Goal: Register for event/course

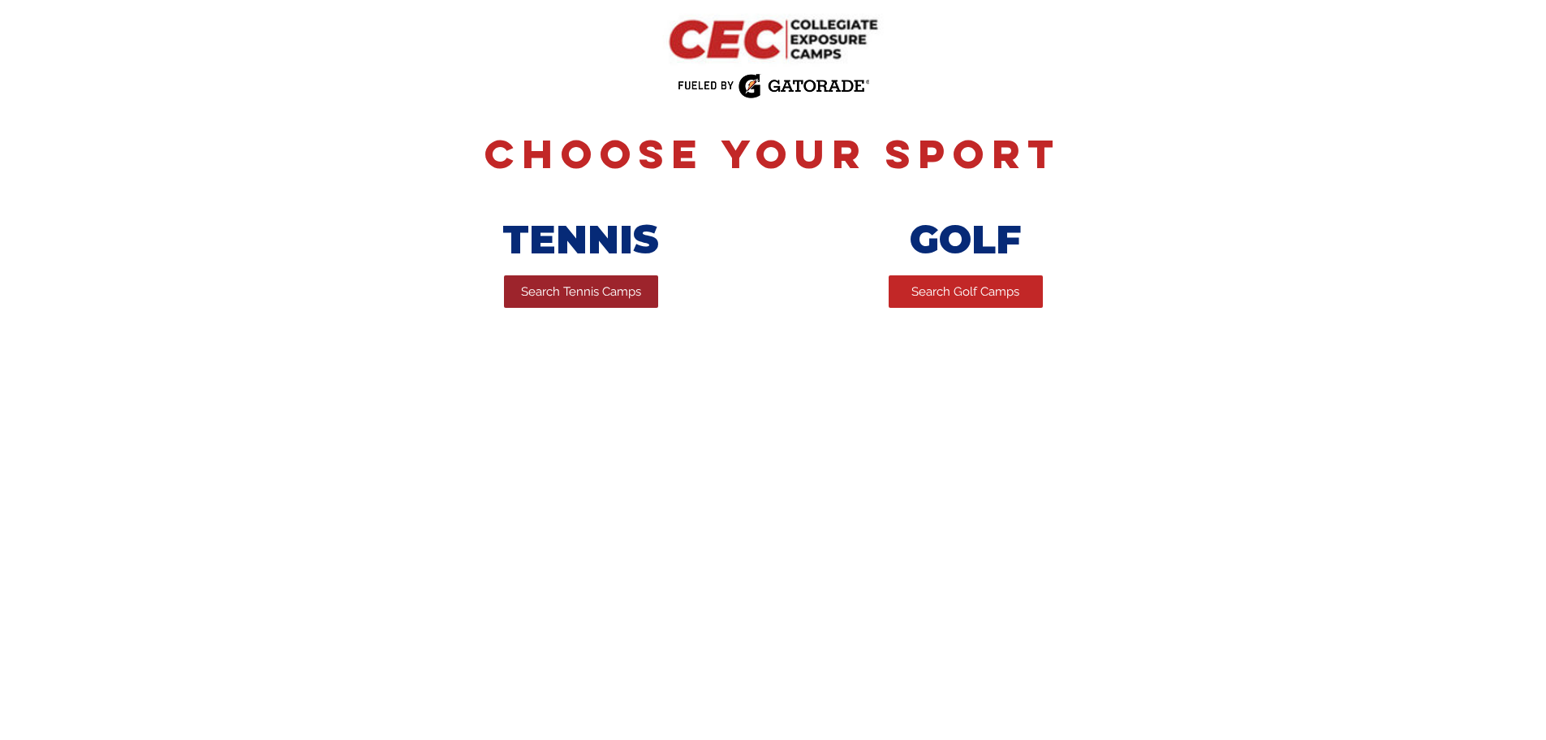
click at [575, 292] on span "Search Tennis Camps" at bounding box center [581, 291] width 120 height 17
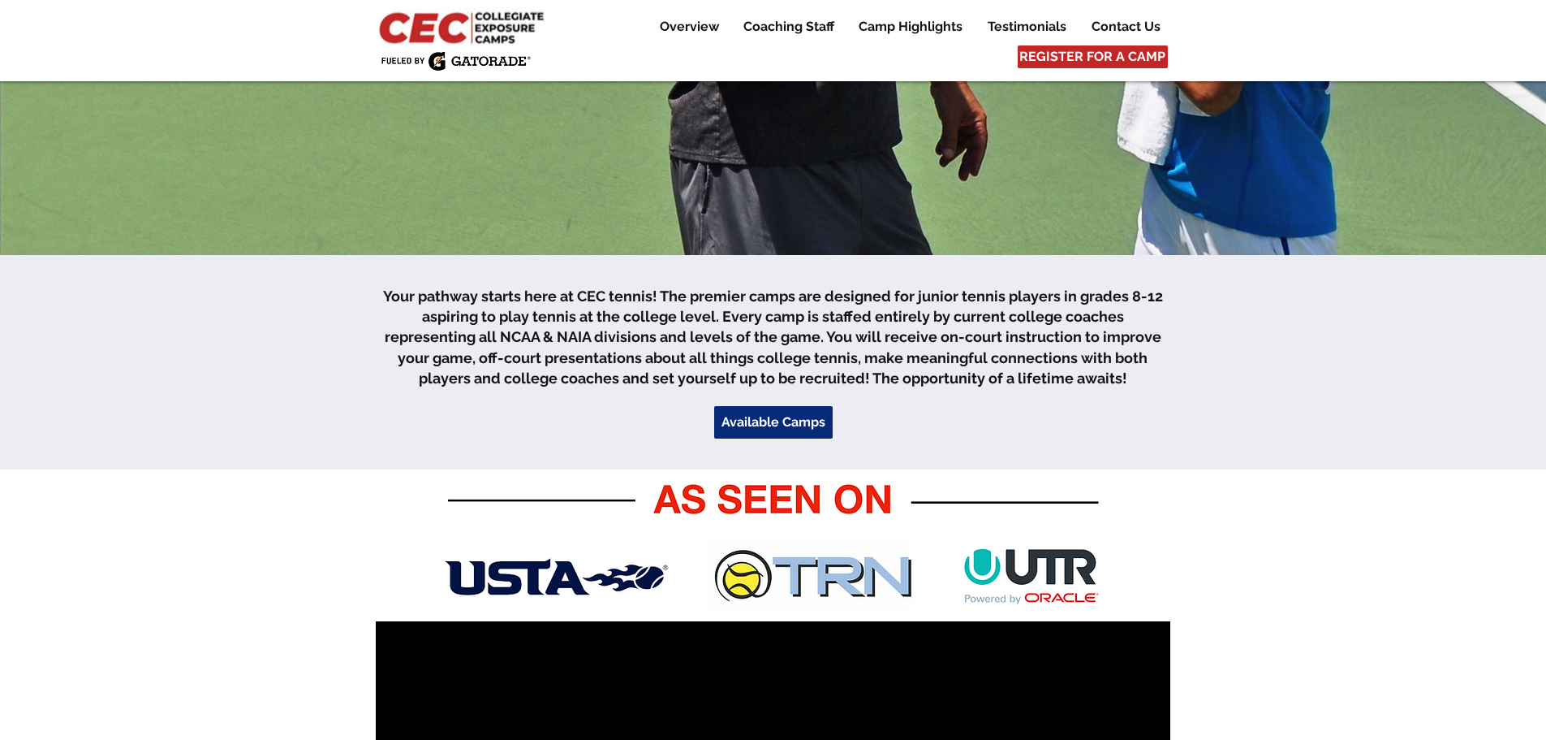
scroll to position [324, 0]
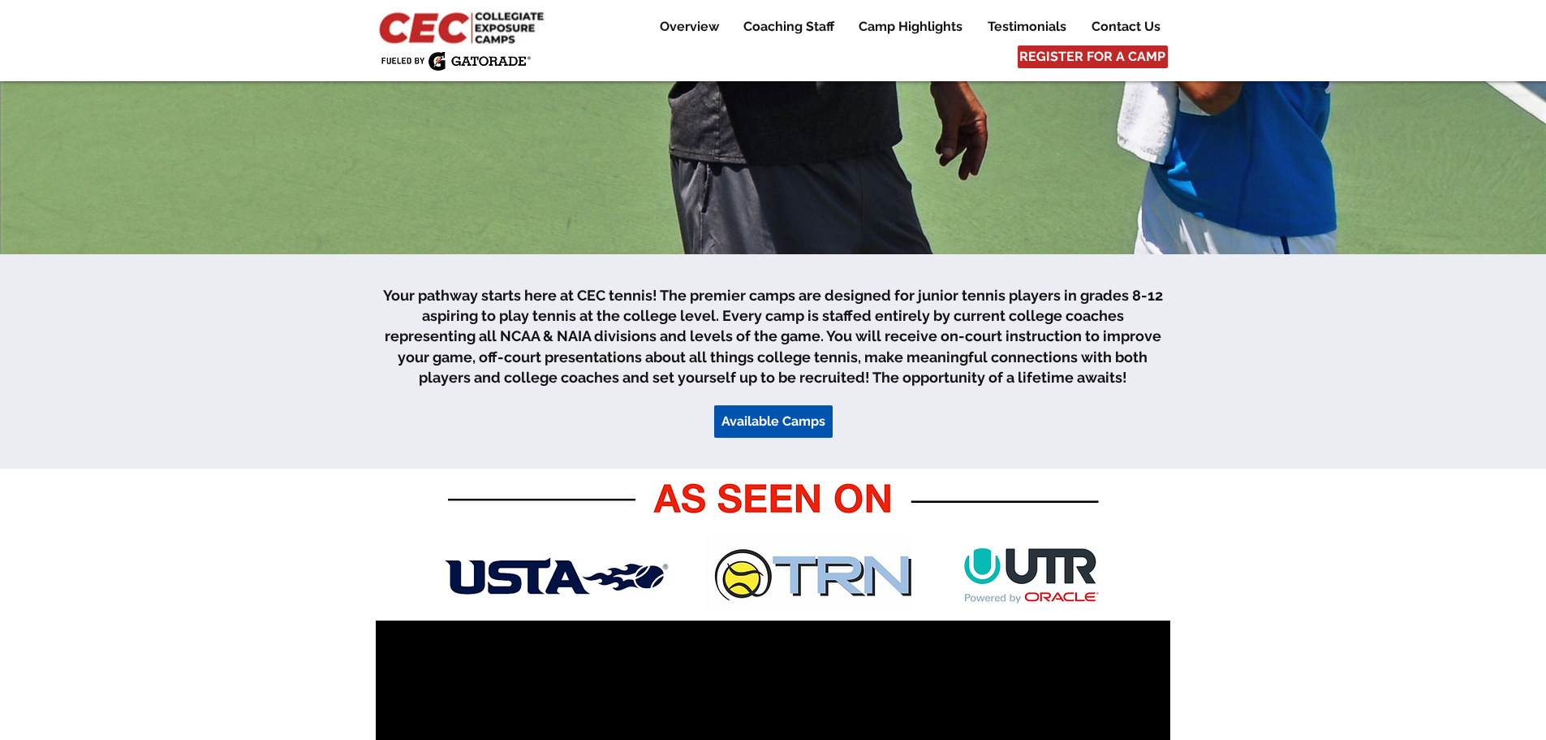
click at [783, 424] on span "Available Camps" at bounding box center [774, 421] width 104 height 18
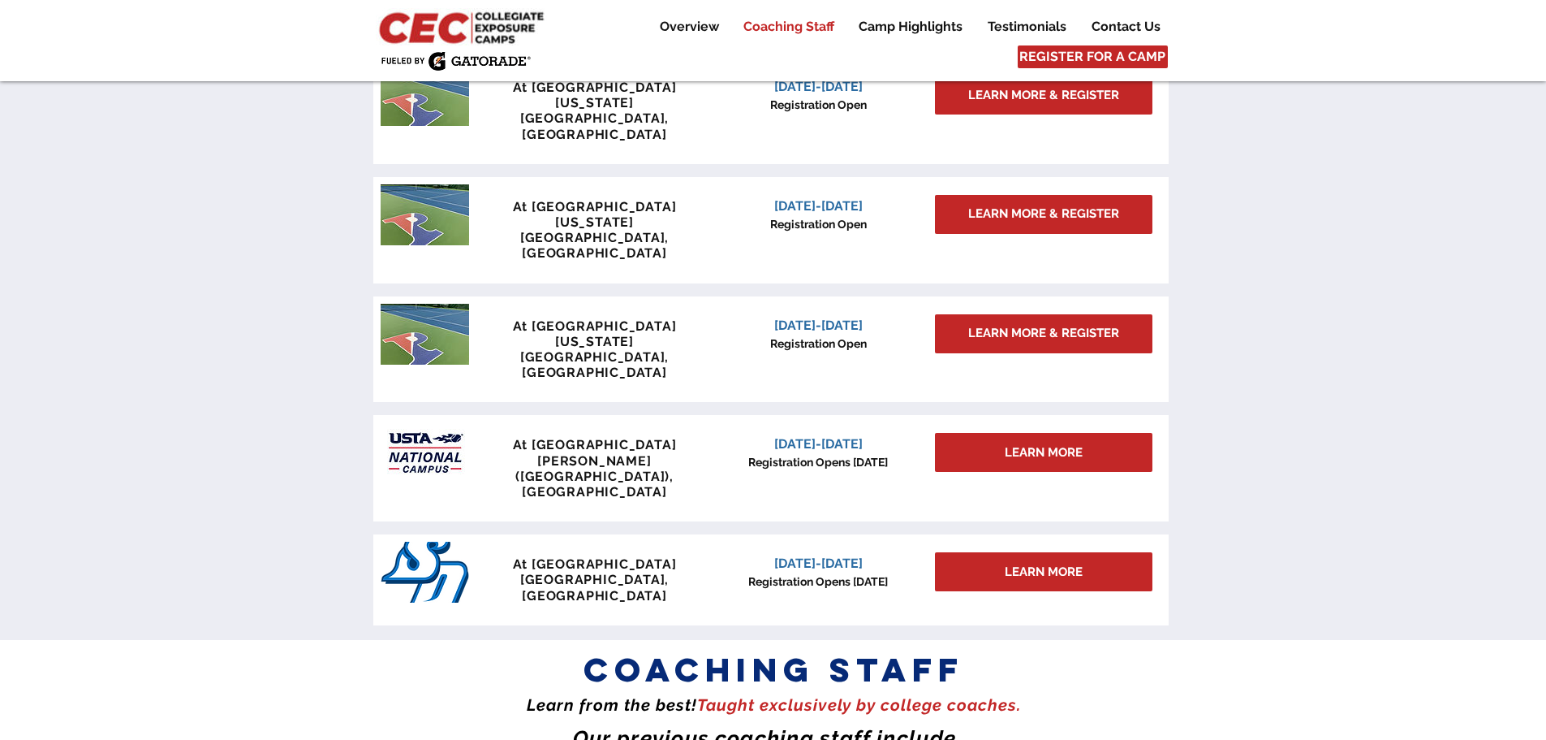
scroll to position [1417, 0]
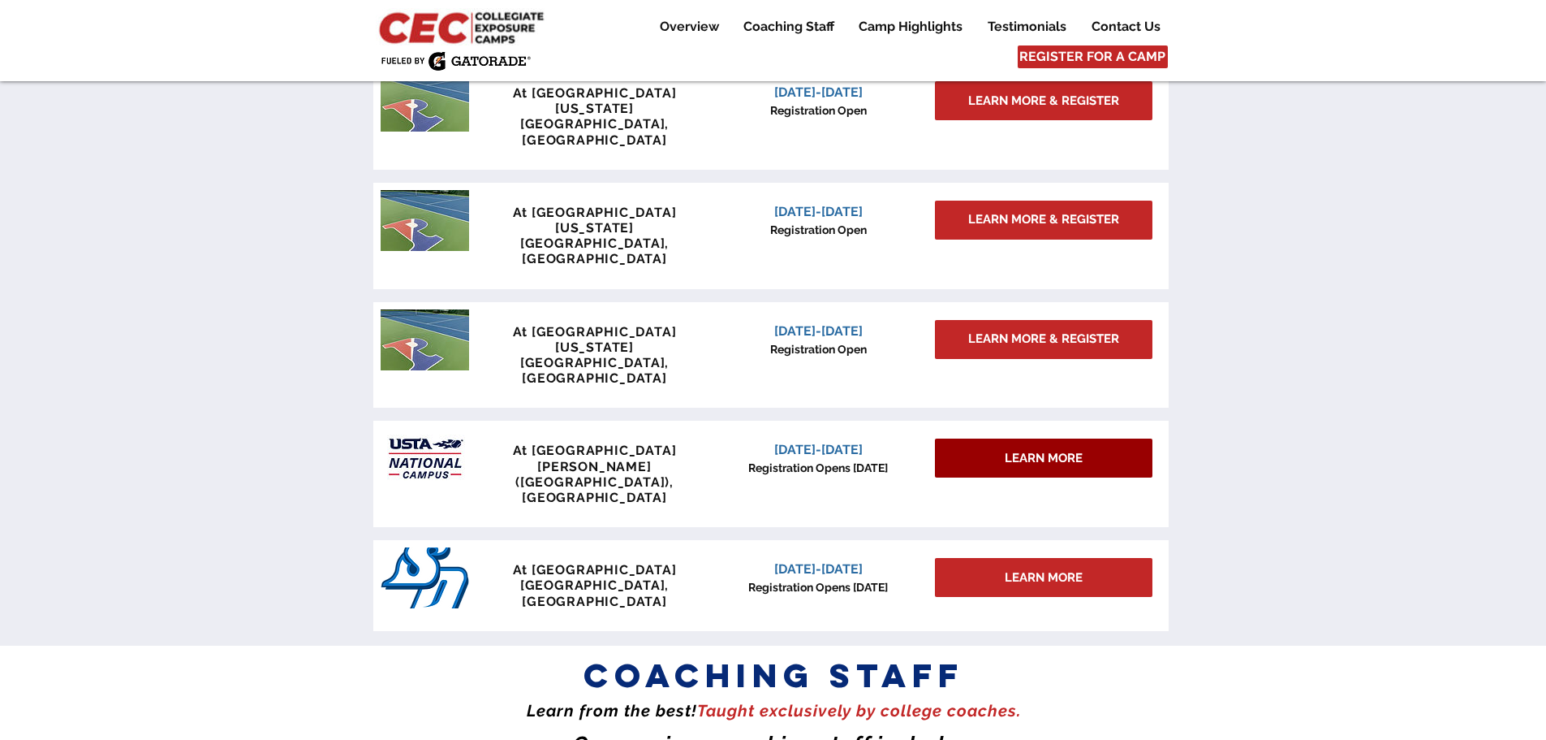
click at [997, 438] on div "LEARN MORE" at bounding box center [1044, 457] width 218 height 39
click at [1042, 450] on span "LEARN MORE" at bounding box center [1044, 458] width 78 height 17
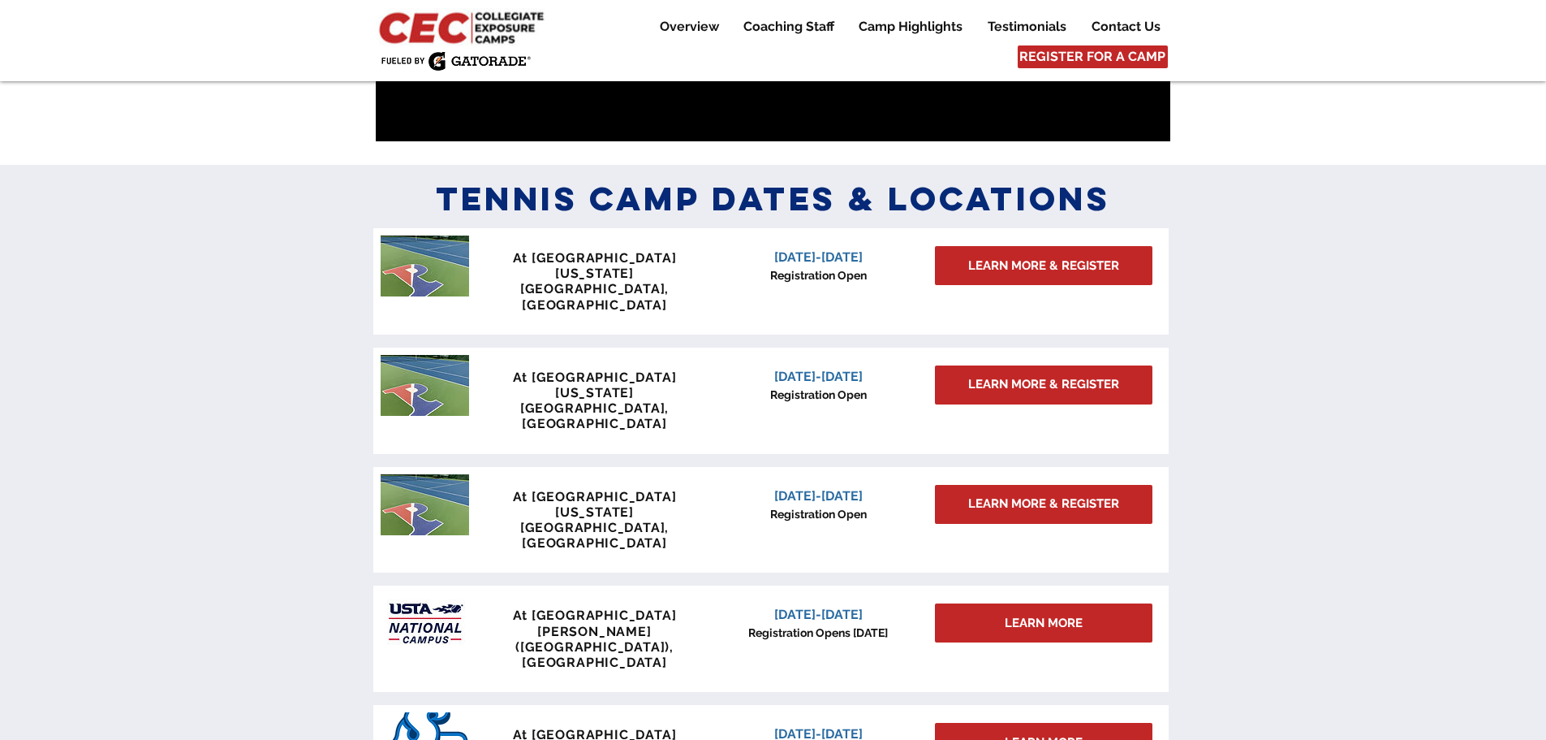
scroll to position [1254, 0]
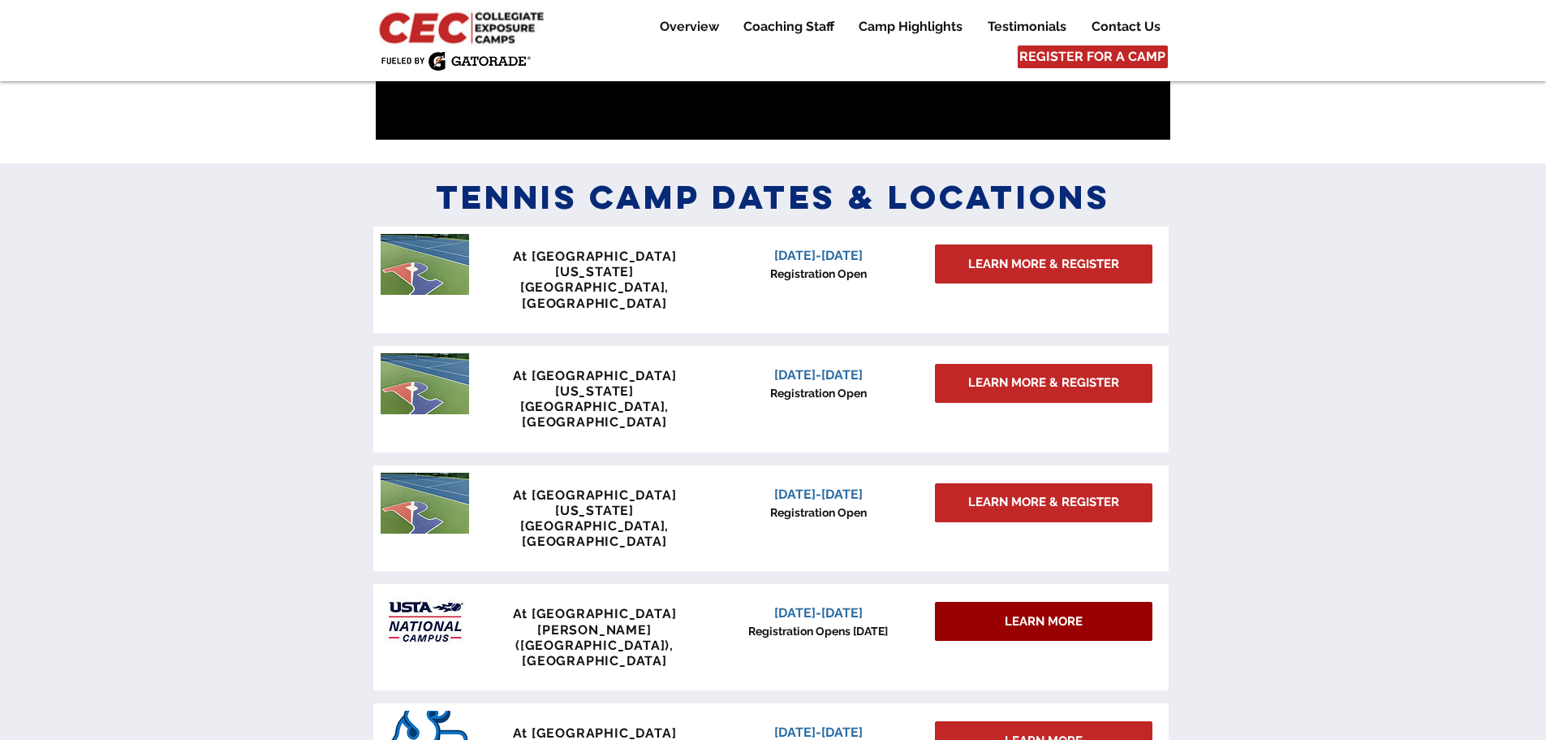
click at [1047, 613] on span "LEARN MORE" at bounding box center [1044, 621] width 78 height 17
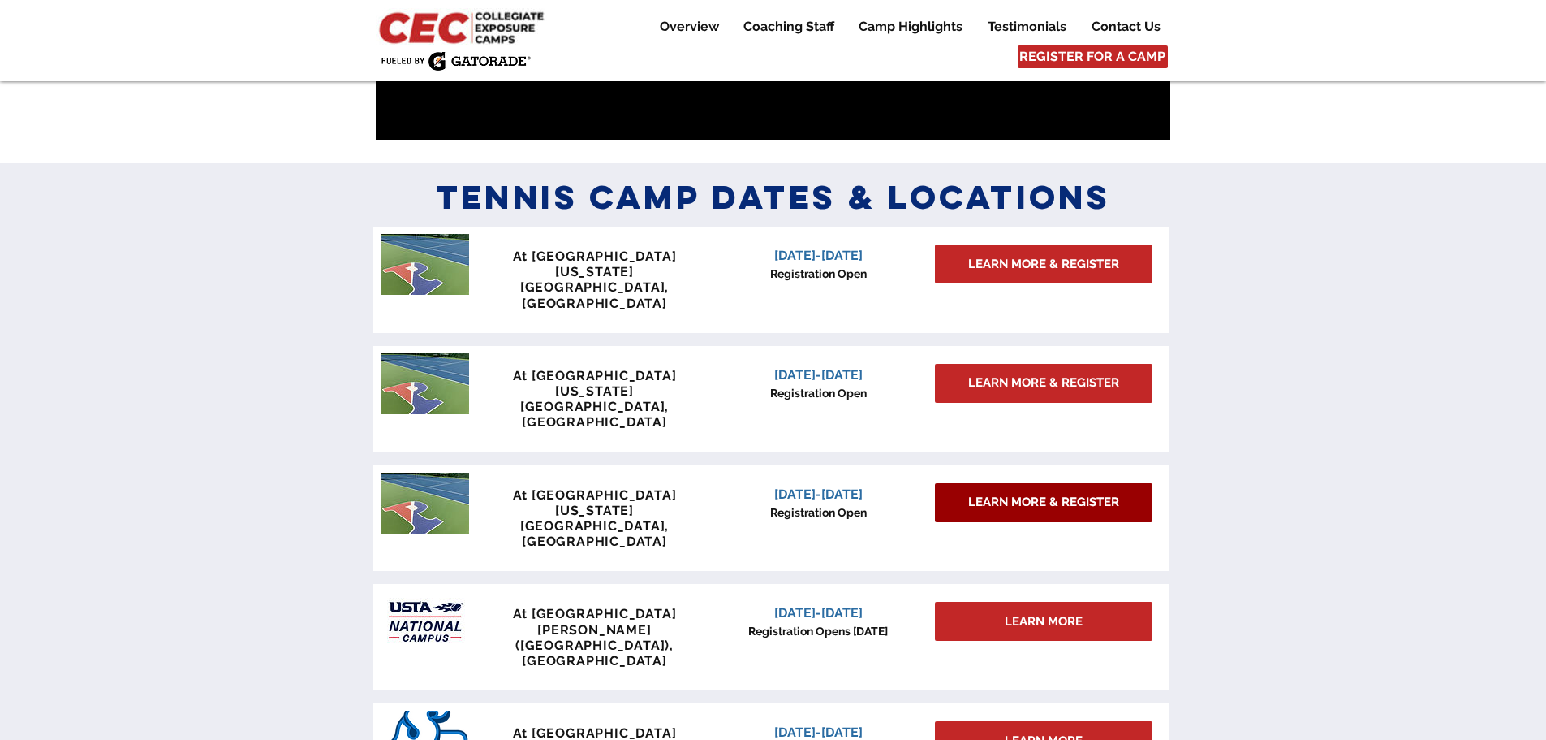
click at [1042, 494] on span "LEARN MORE & REGISTER" at bounding box center [1043, 502] width 151 height 17
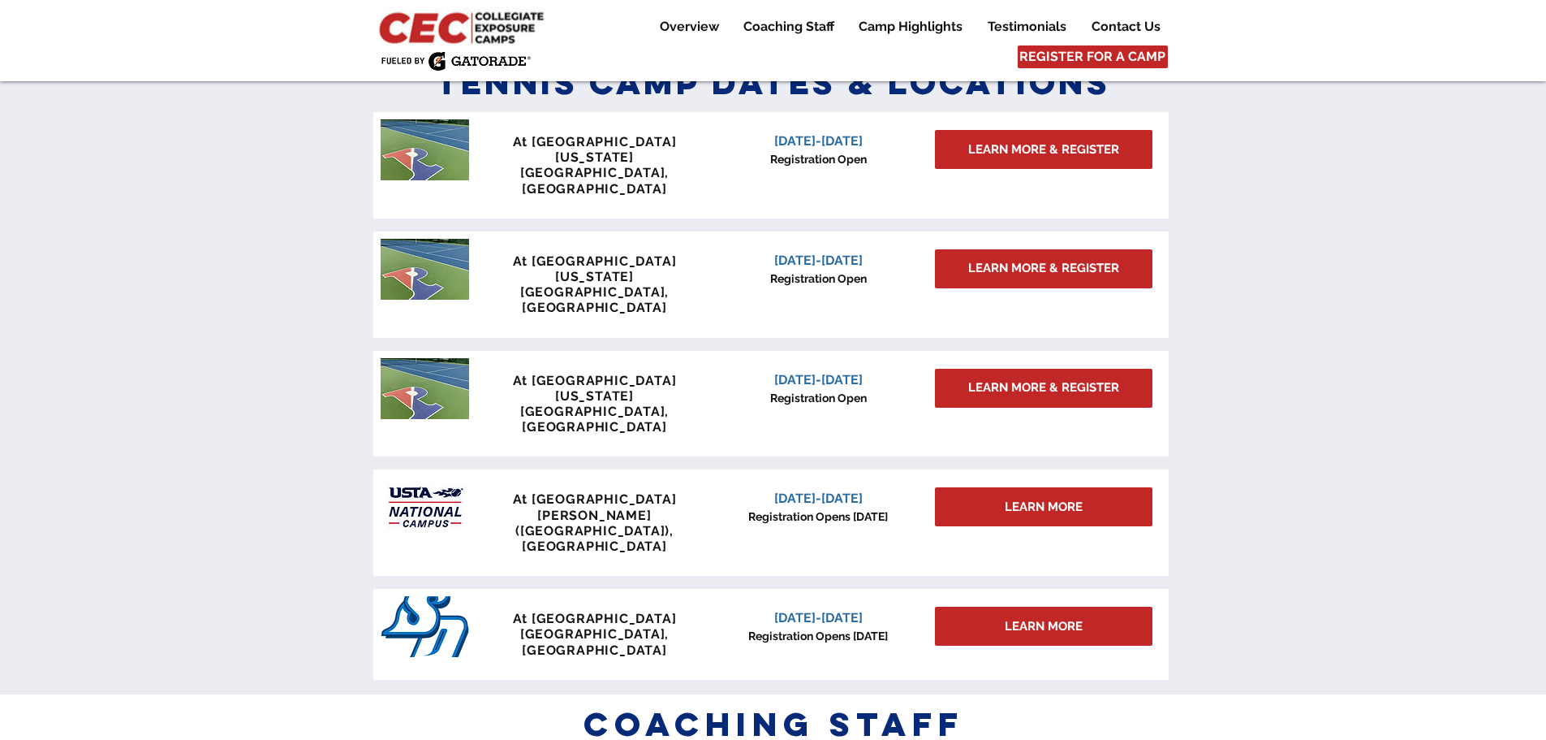
scroll to position [1299, 0]
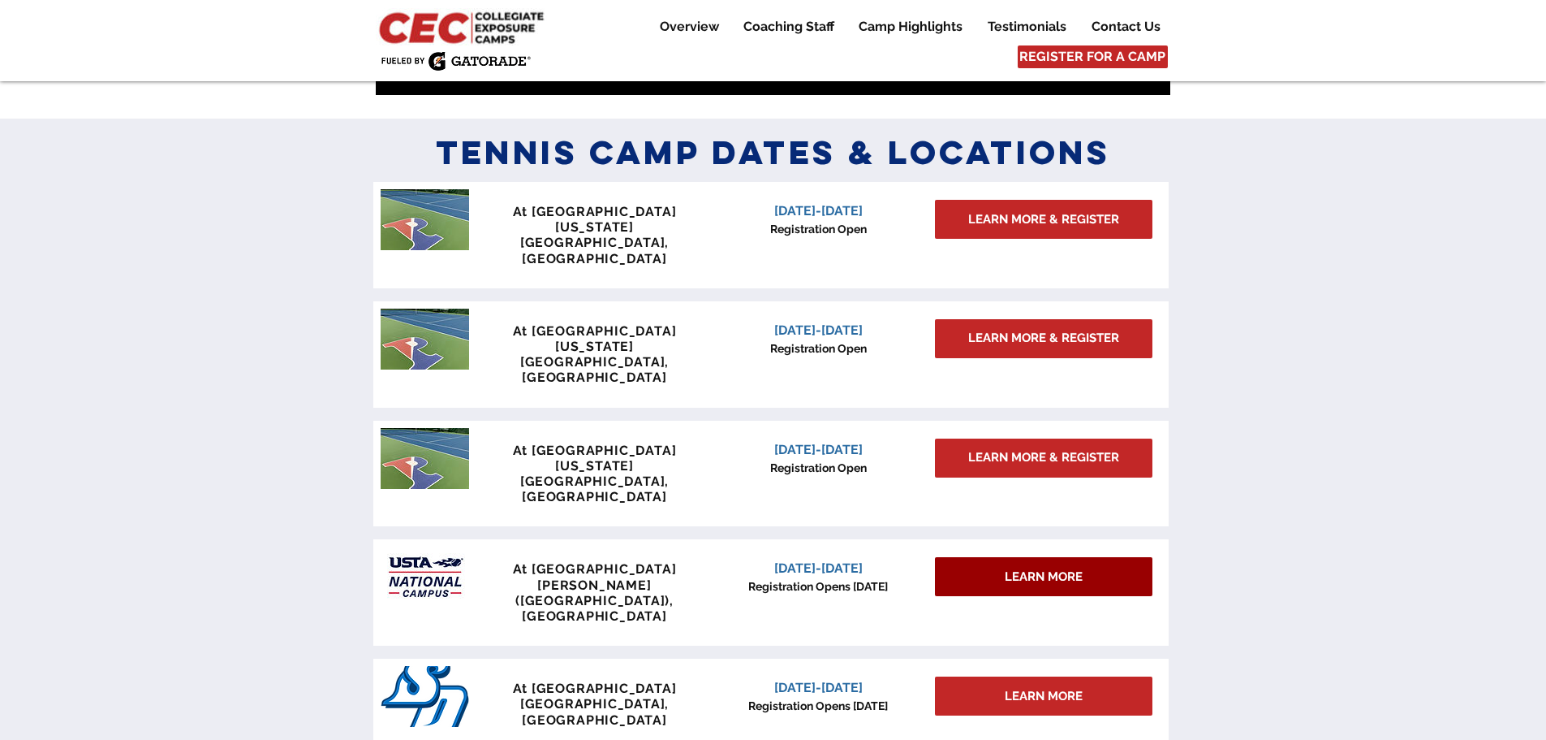
click at [1051, 568] on span "LEARN MORE" at bounding box center [1044, 576] width 78 height 17
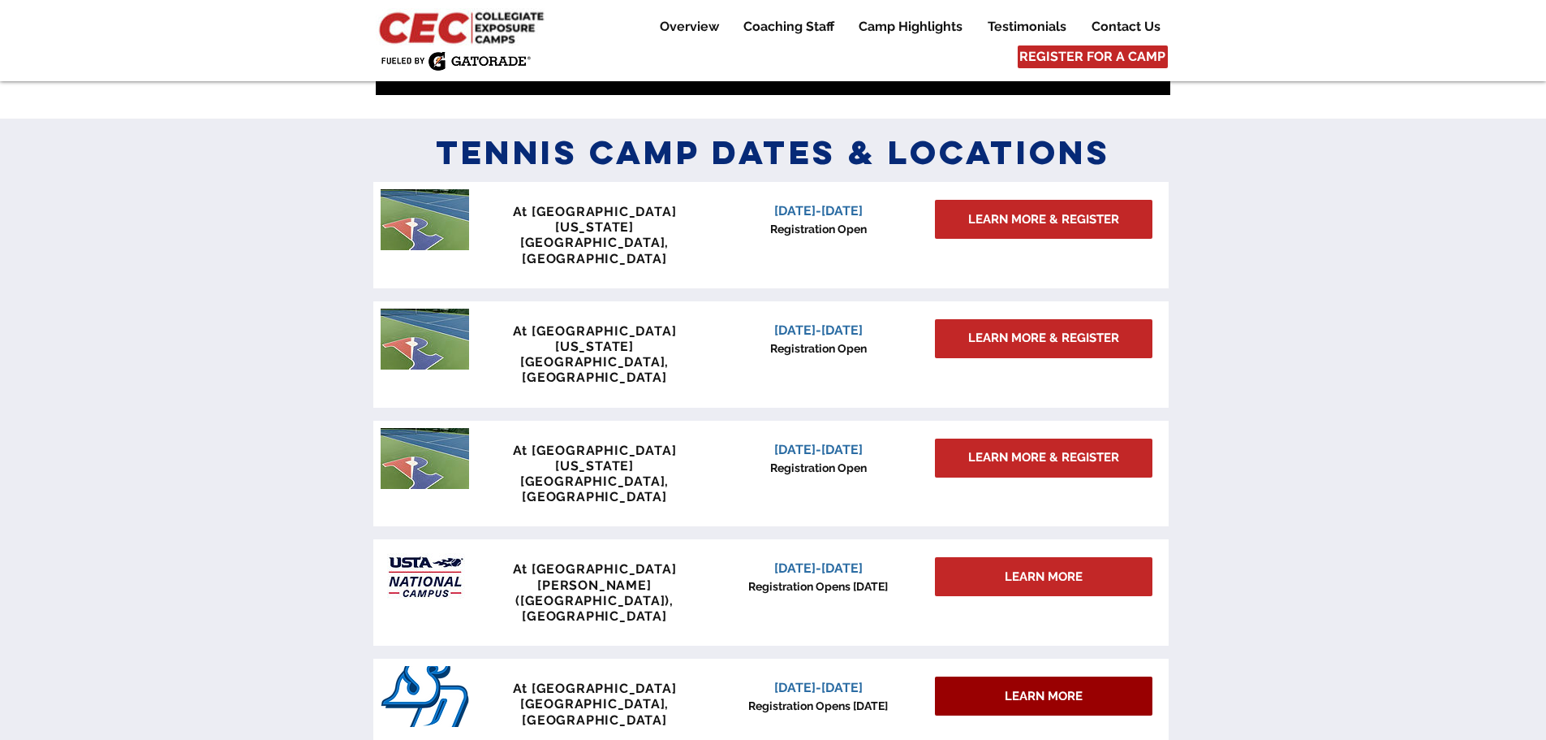
click at [1038, 688] on span "LEARN MORE" at bounding box center [1044, 696] width 78 height 17
click at [1188, 597] on div at bounding box center [773, 441] width 1546 height 645
click at [1077, 688] on span "LEARN MORE" at bounding box center [1044, 696] width 78 height 17
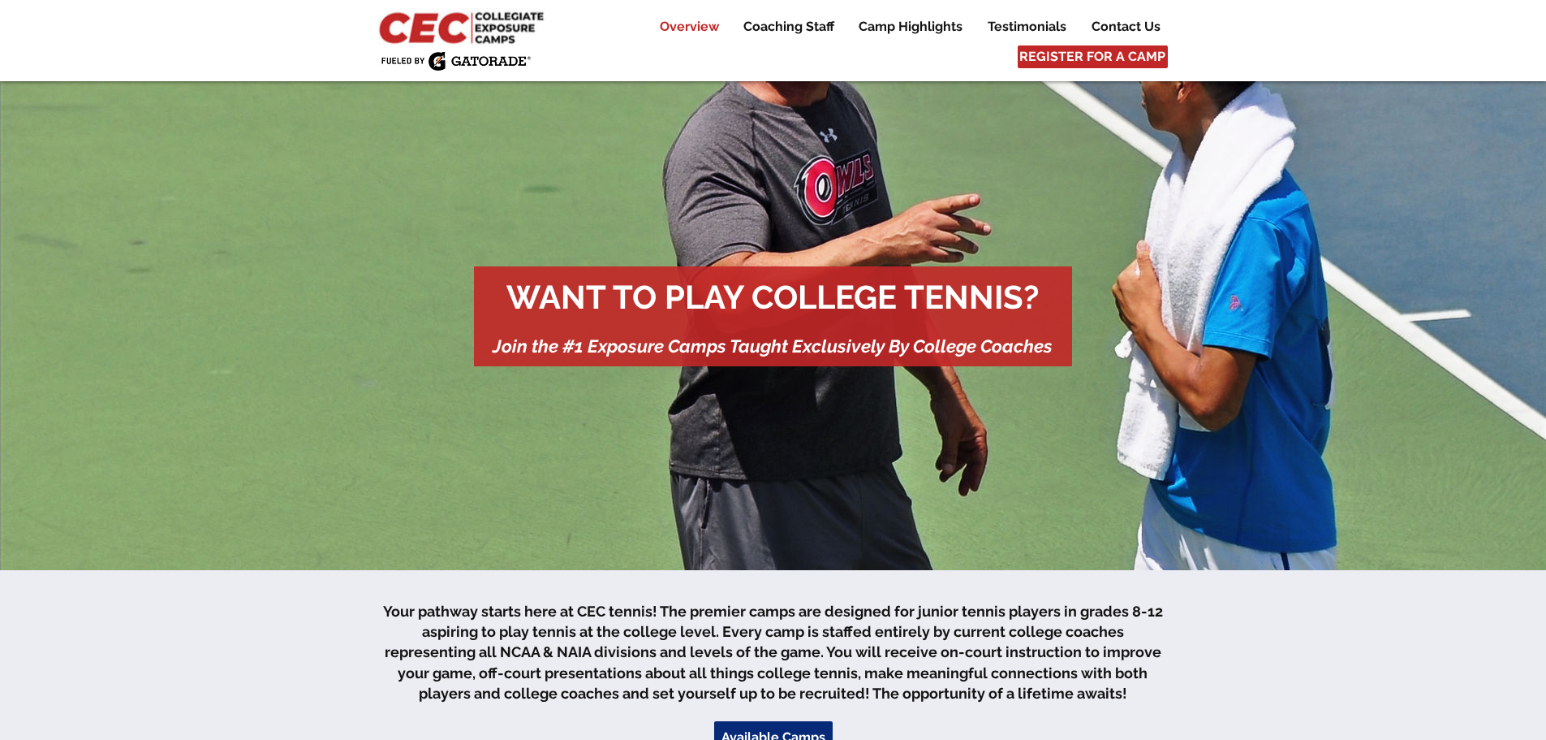
scroll to position [0, 0]
